Goal: Check status: Check status

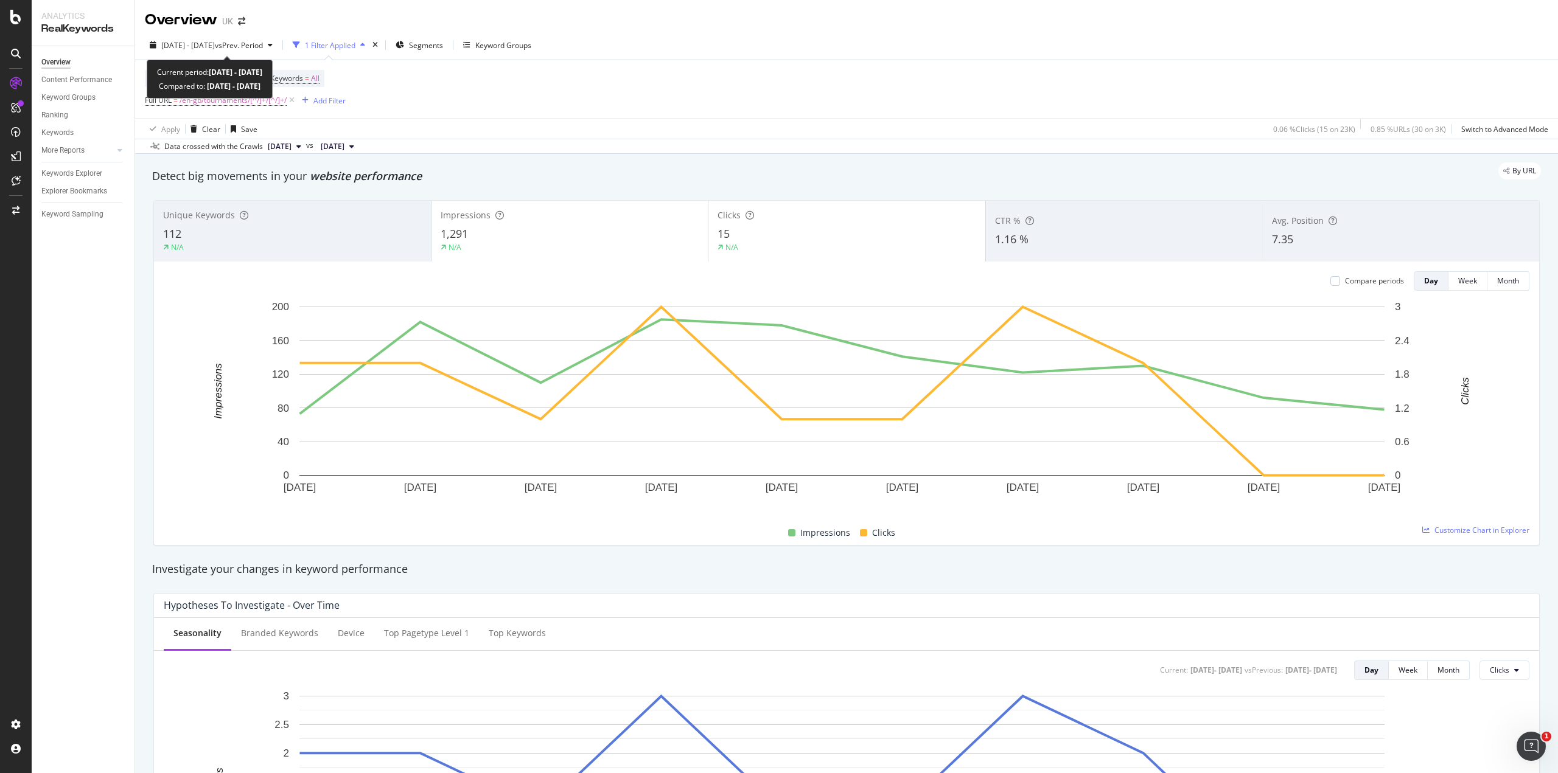
click at [193, 45] on span "[DATE] - [DATE]" at bounding box center [188, 45] width 54 height 10
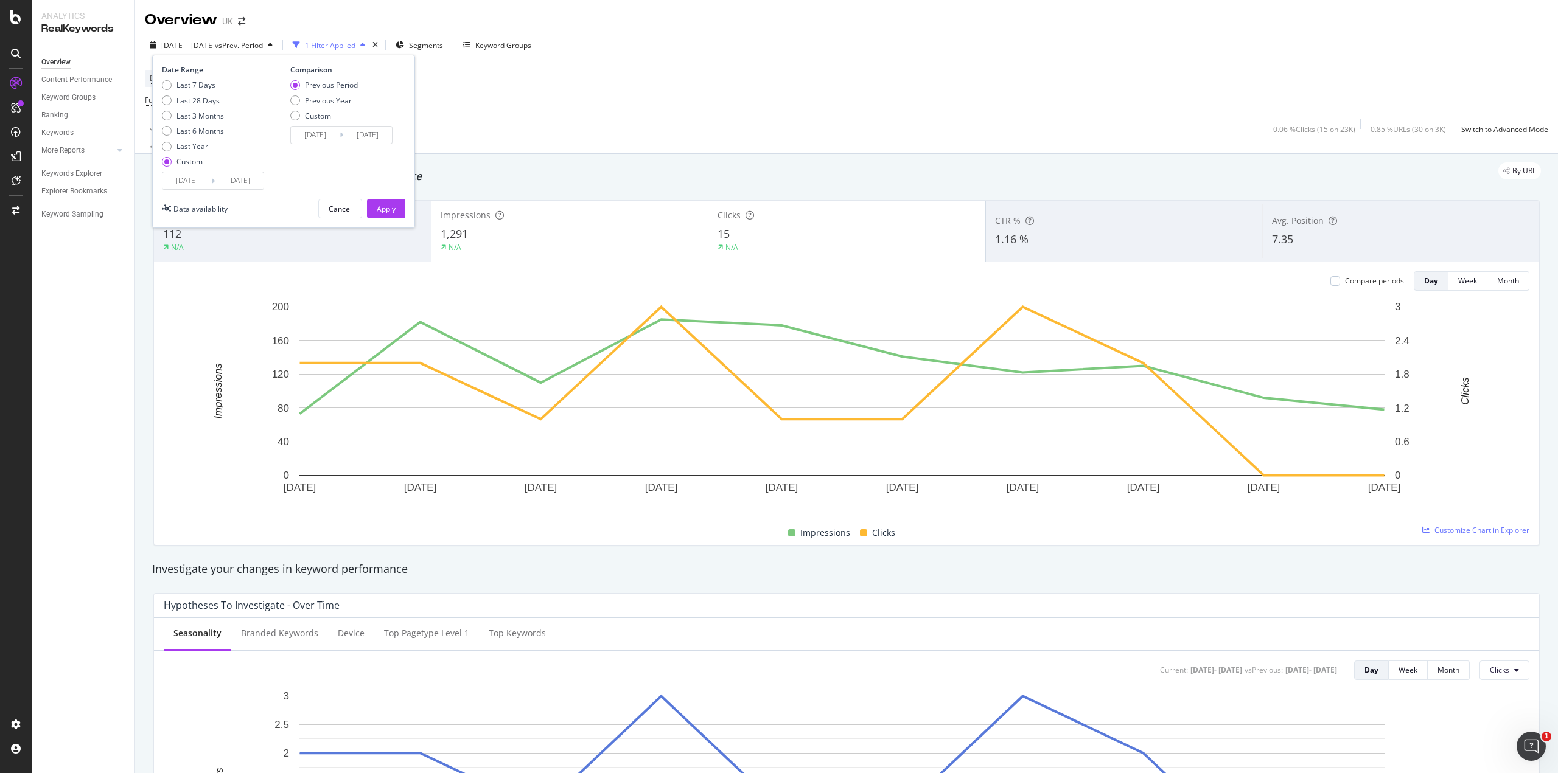
click at [228, 177] on input "[DATE]" at bounding box center [239, 180] width 49 height 17
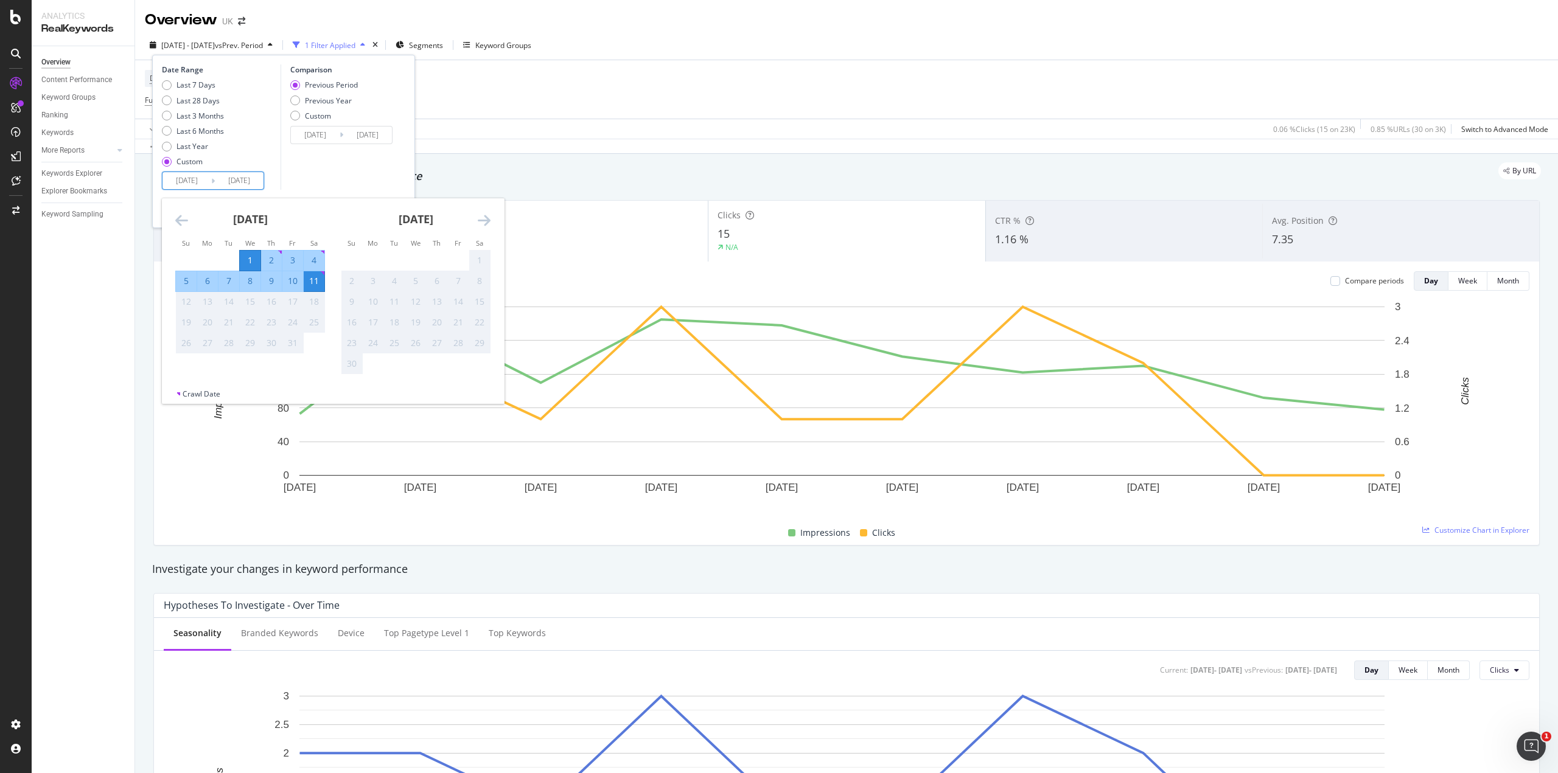
click at [656, 126] on div "Apply Clear Save 0.06 % Clicks ( 15 on 23K ) 0.85 % URLs ( 30 on 3K ) Switch to…" at bounding box center [846, 129] width 1422 height 20
